Goal: Transaction & Acquisition: Purchase product/service

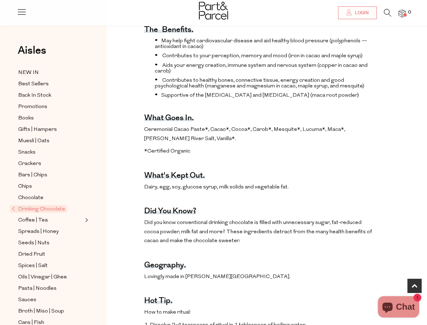
scroll to position [303, 0]
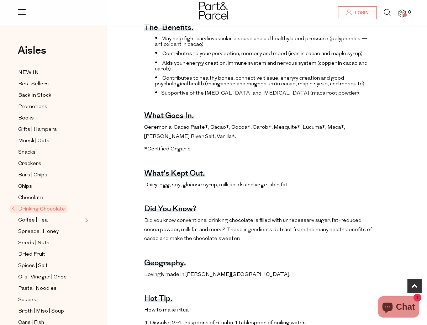
click at [38, 208] on span "Drinking Chocolate" at bounding box center [38, 208] width 57 height 7
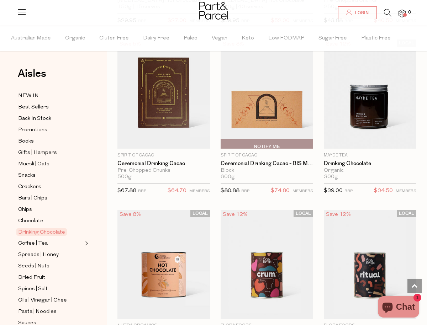
scroll to position [601, 0]
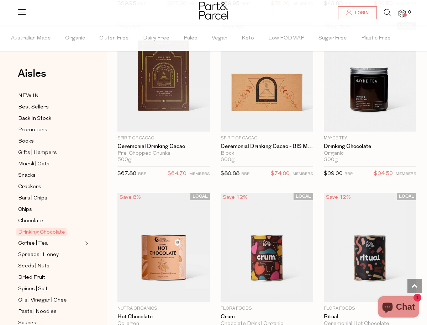
click at [51, 233] on span "Drinking Chocolate" at bounding box center [41, 231] width 50 height 7
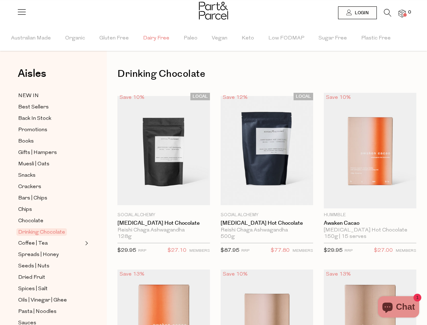
click at [152, 38] on span "Dairy Free" at bounding box center [156, 38] width 26 height 25
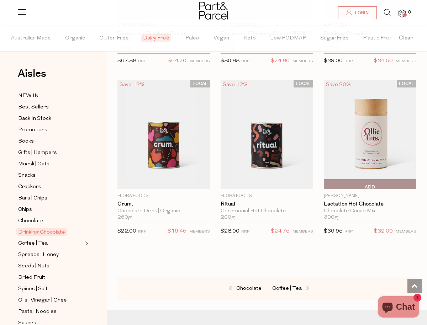
scroll to position [716, 0]
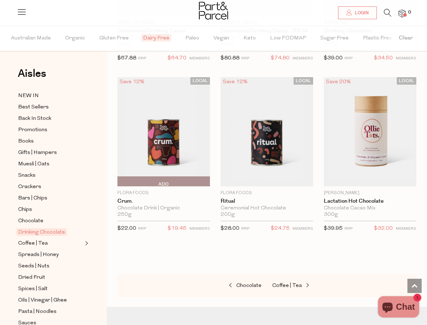
click at [166, 131] on img at bounding box center [163, 131] width 92 height 109
